Goal: Task Accomplishment & Management: Use online tool/utility

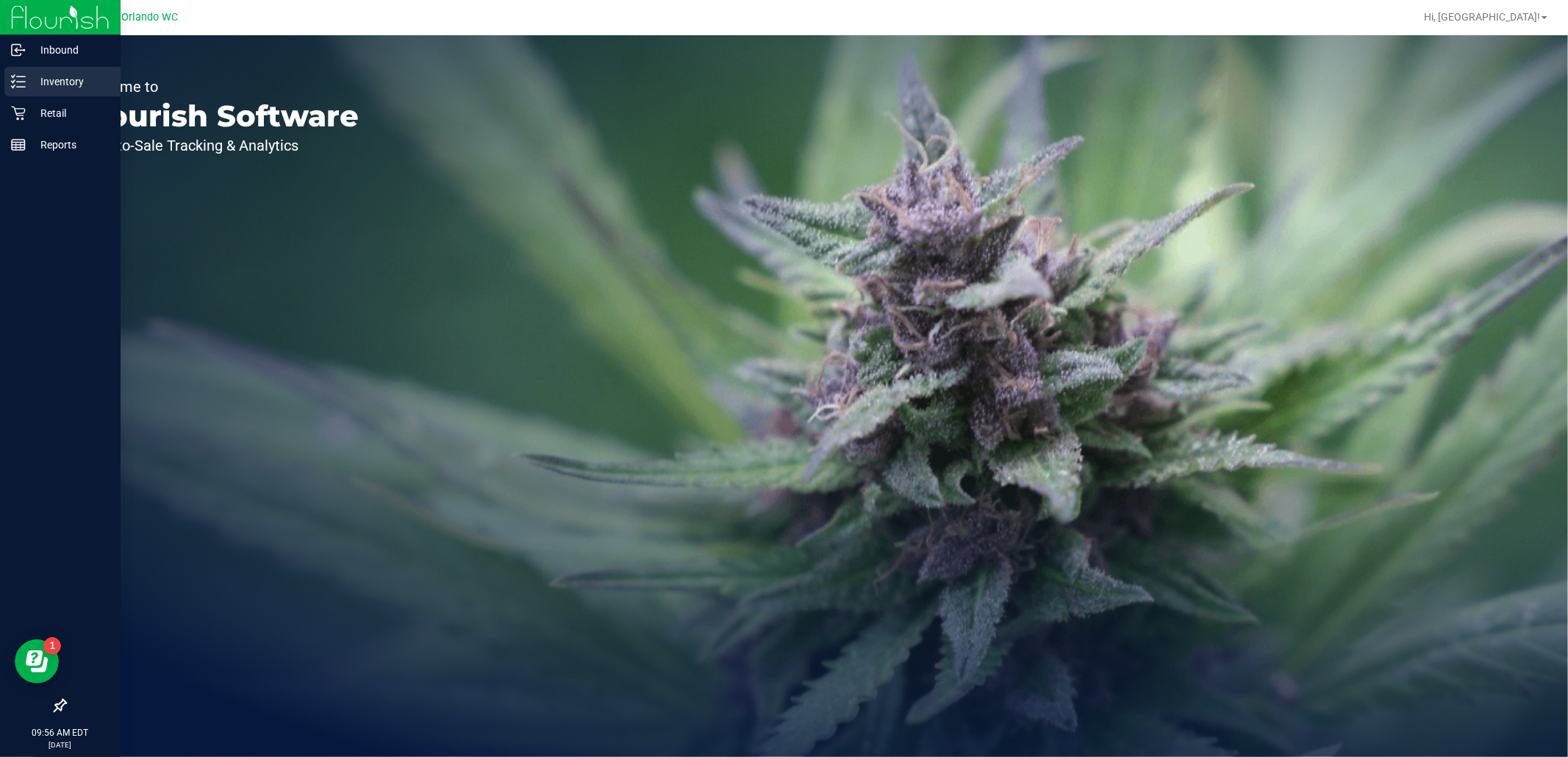
click at [53, 81] on p "Inventory" at bounding box center [70, 82] width 88 height 18
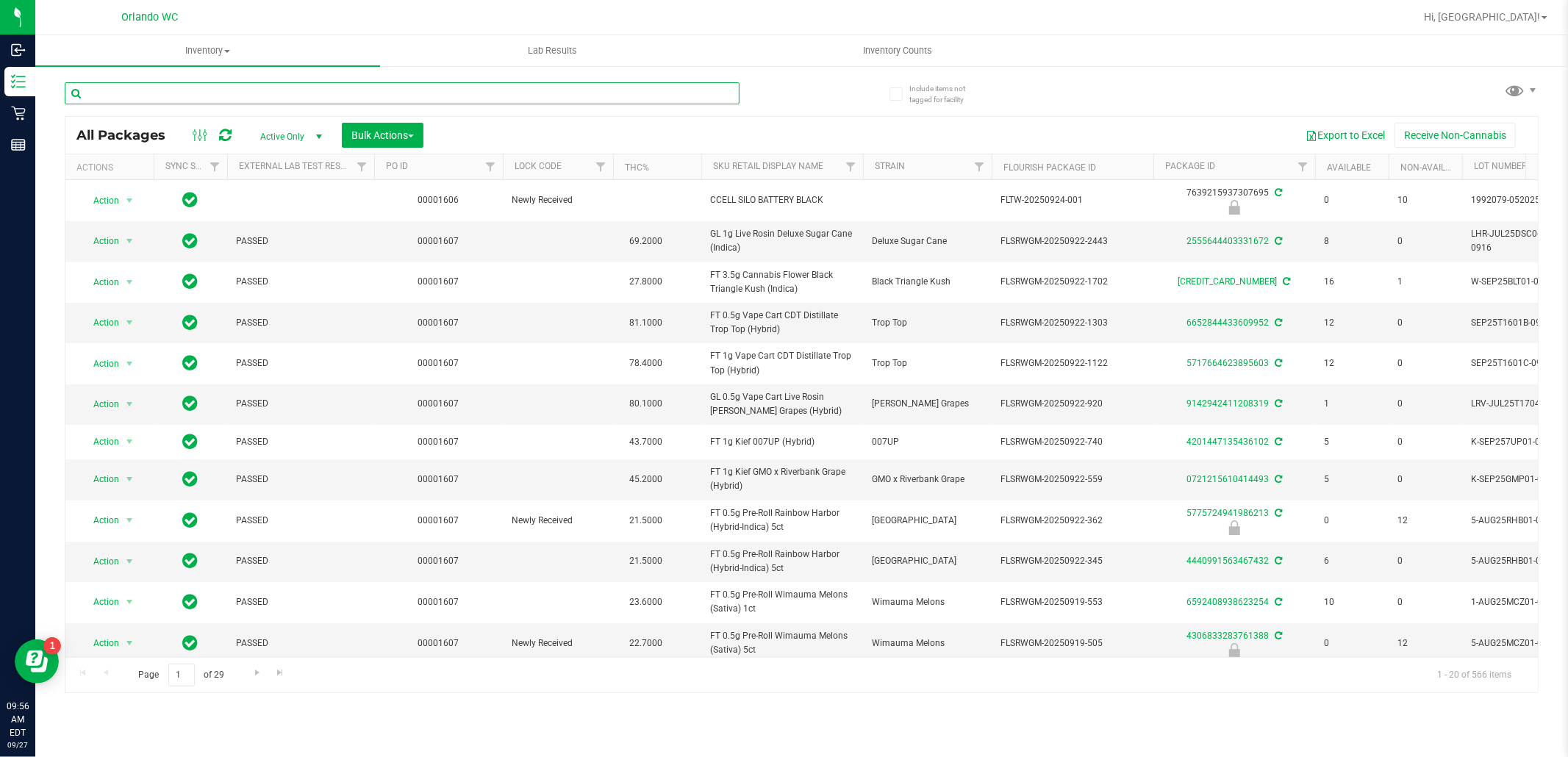
click at [239, 92] on input "text" at bounding box center [402, 93] width 675 height 22
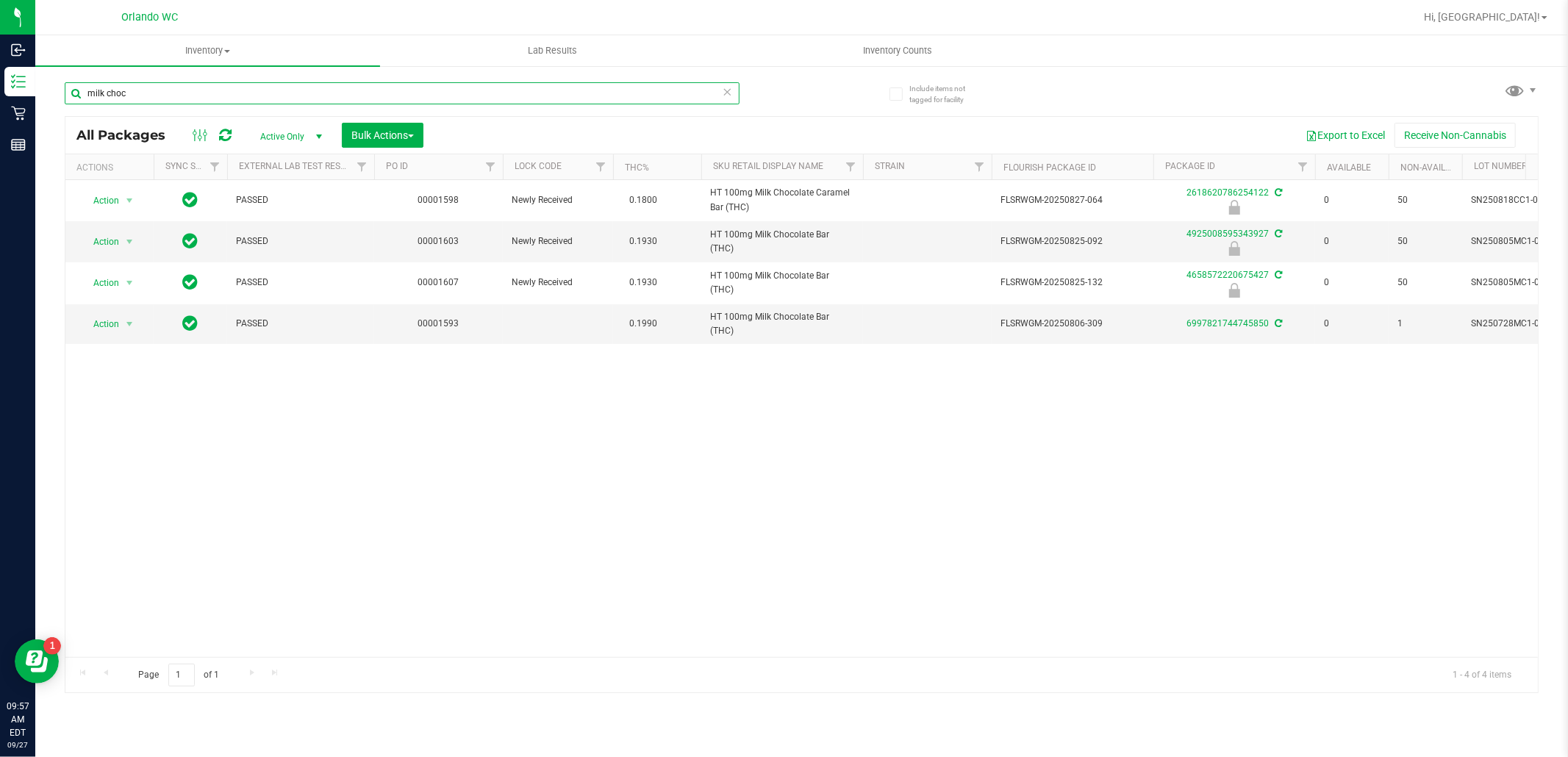
type input "milk choc"
click at [1544, 17] on span at bounding box center [1544, 17] width 6 height 3
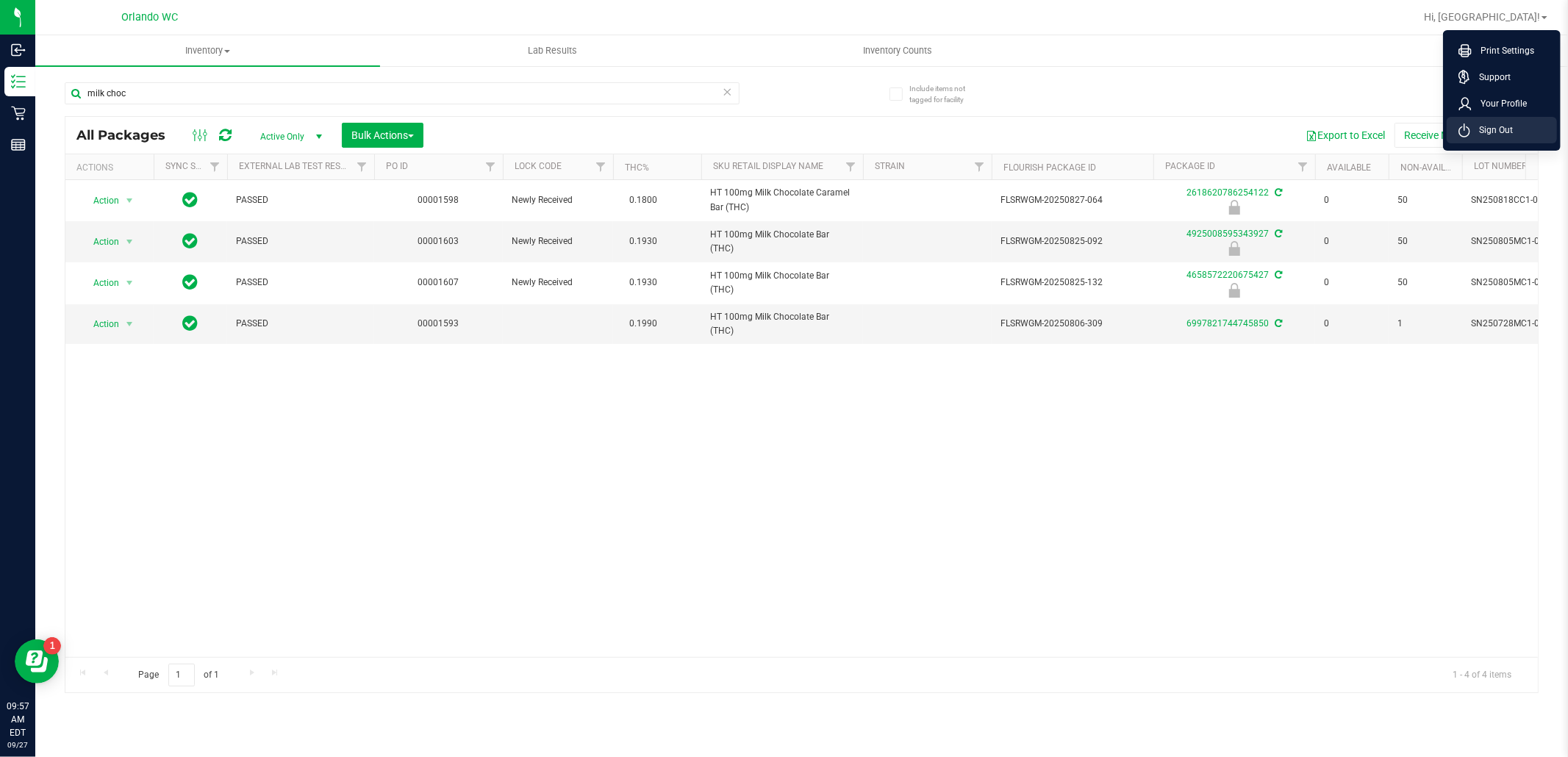
click at [1502, 140] on li "Sign Out" at bounding box center [1502, 130] width 111 height 27
